Goal: Transaction & Acquisition: Purchase product/service

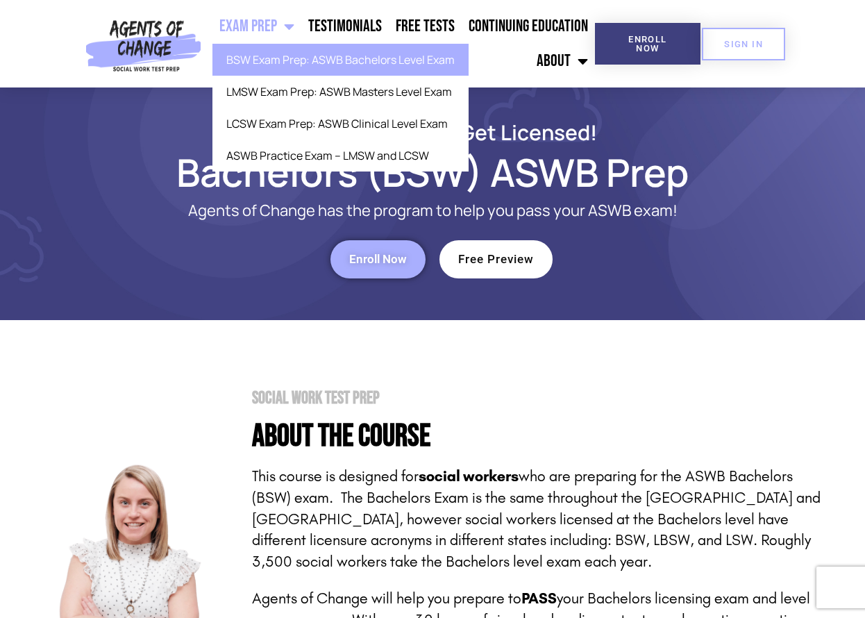
click at [239, 27] on link "Exam Prep" at bounding box center [256, 26] width 89 height 35
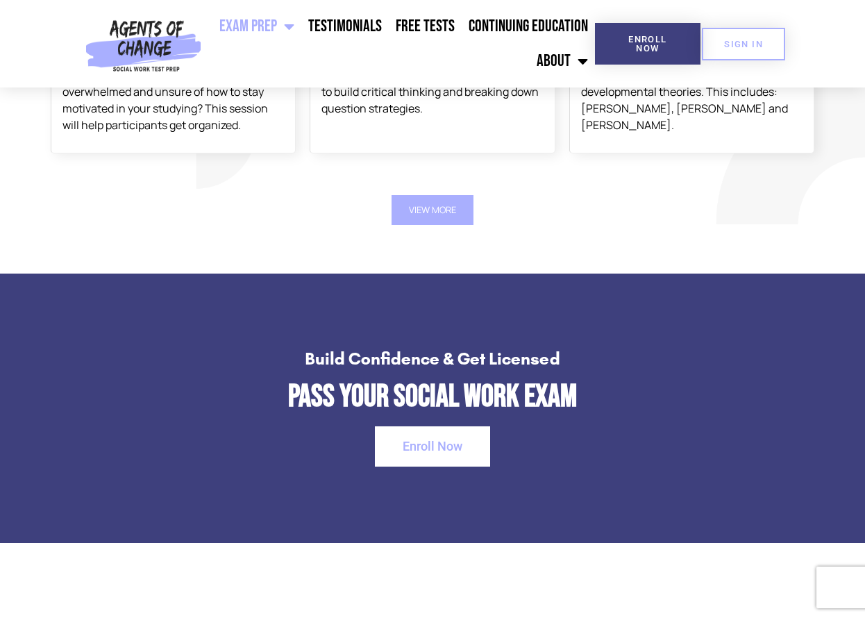
scroll to position [1962, 0]
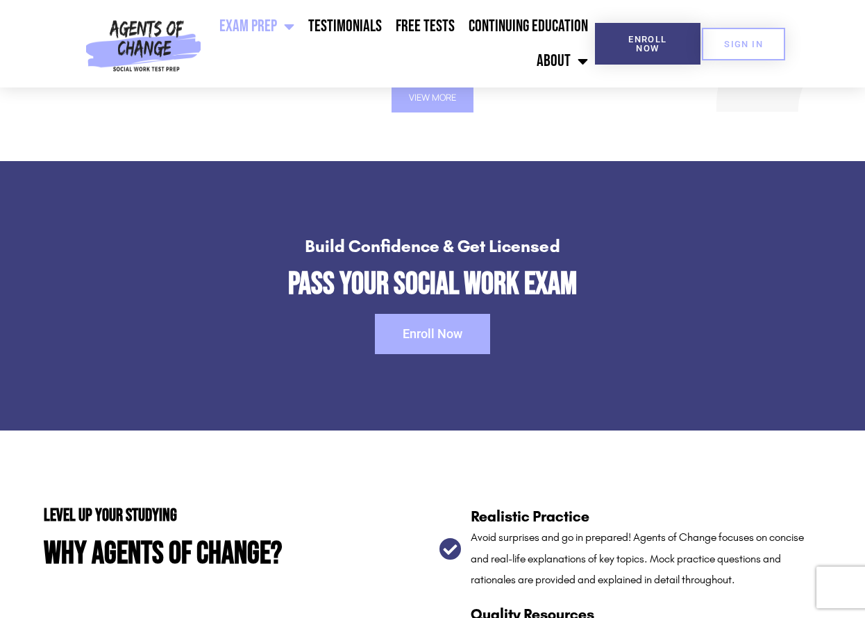
click at [405, 328] on span "Enroll Now" at bounding box center [432, 334] width 60 height 12
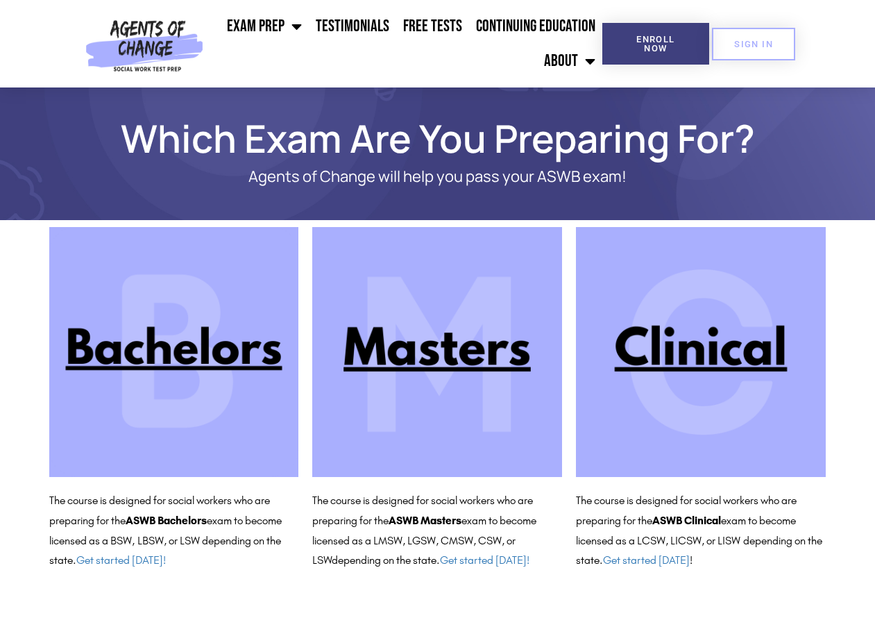
click at [214, 390] on img at bounding box center [174, 352] width 250 height 250
click at [670, 337] on img at bounding box center [701, 352] width 250 height 250
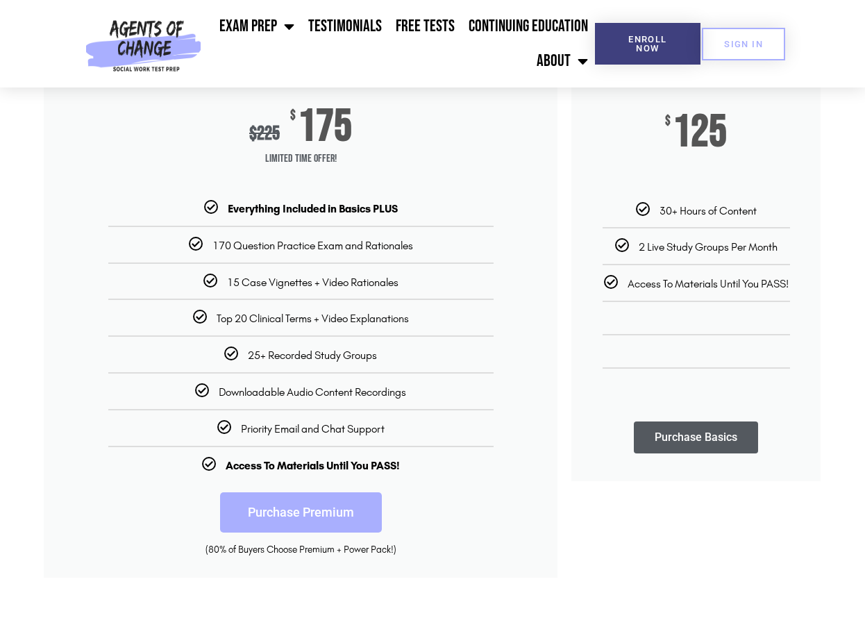
scroll to position [266, 0]
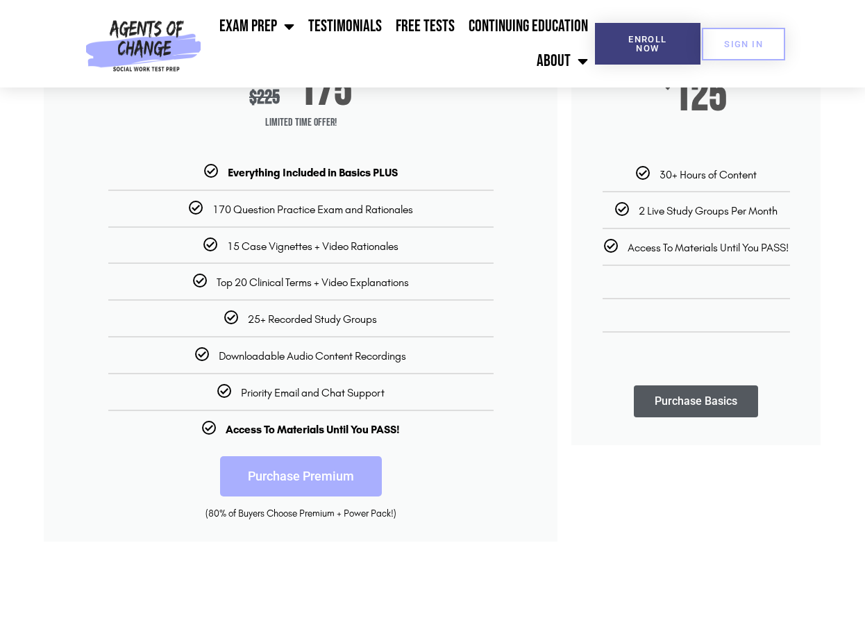
click at [688, 400] on link "Purchase Basics" at bounding box center [696, 401] width 124 height 32
